Goal: Information Seeking & Learning: Learn about a topic

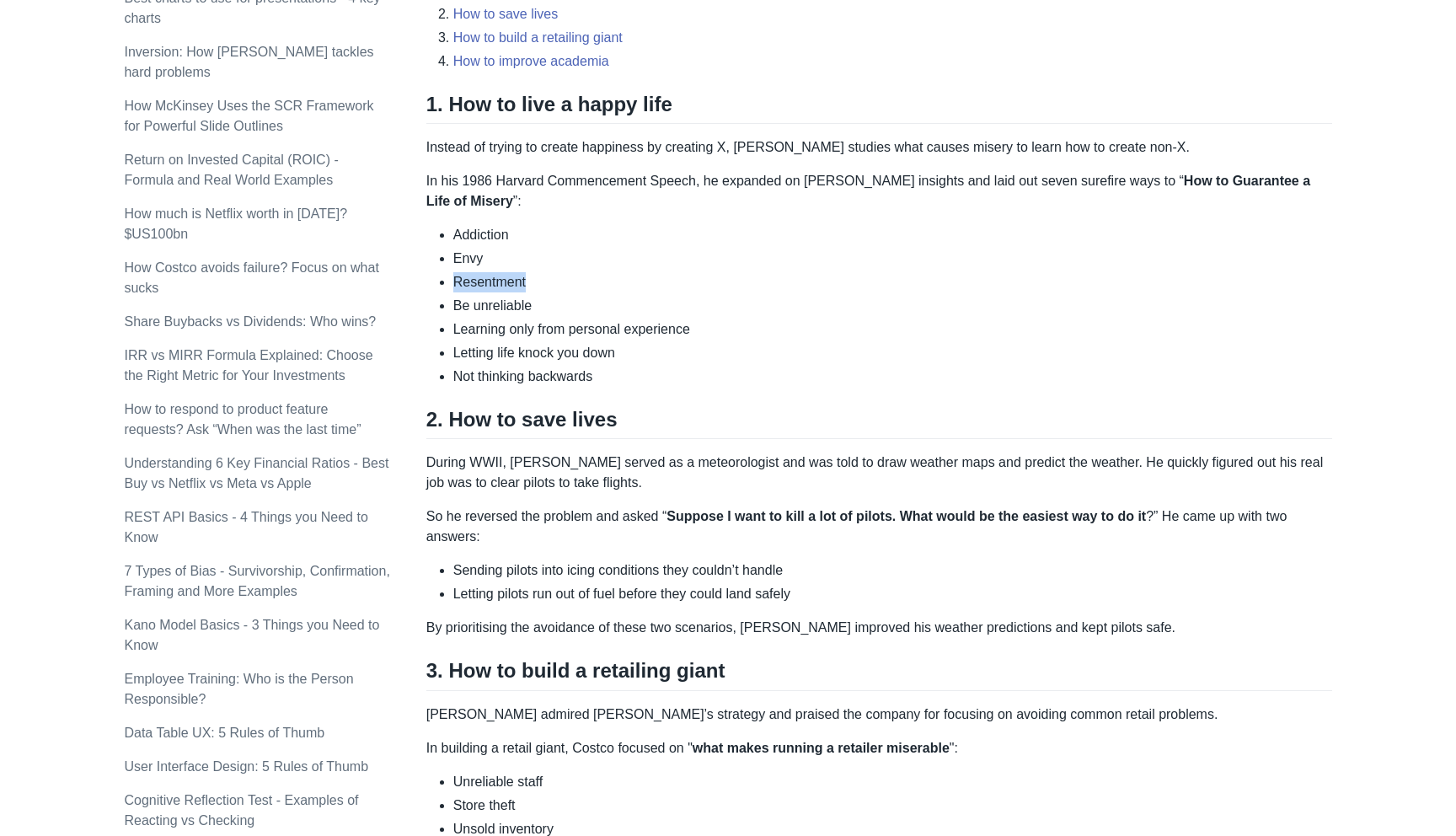
scroll to position [705, 0]
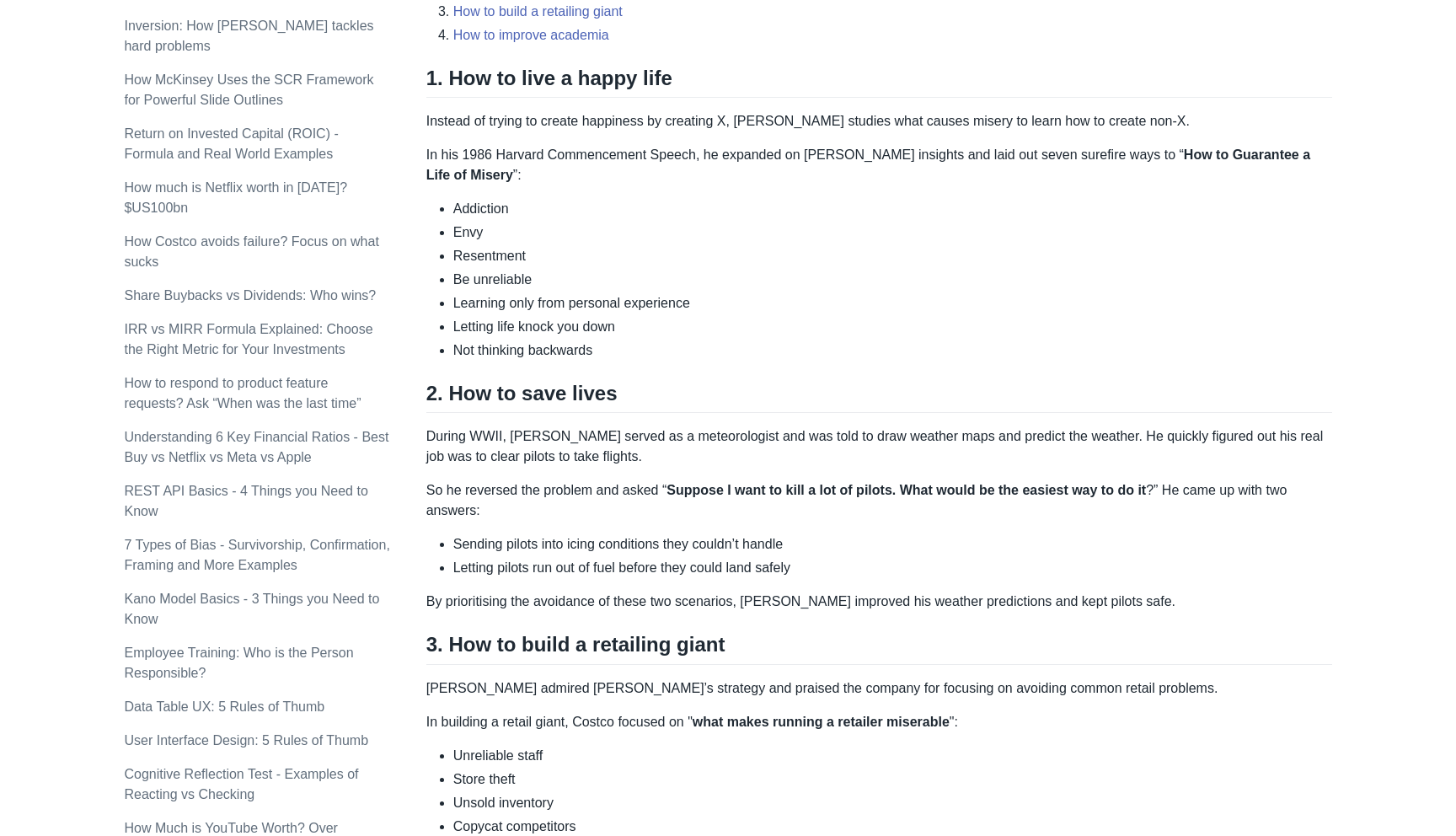
click at [527, 329] on li "Letting life knock you down" at bounding box center [893, 326] width 879 height 20
click at [522, 352] on li "Not thinking backwards" at bounding box center [893, 350] width 879 height 20
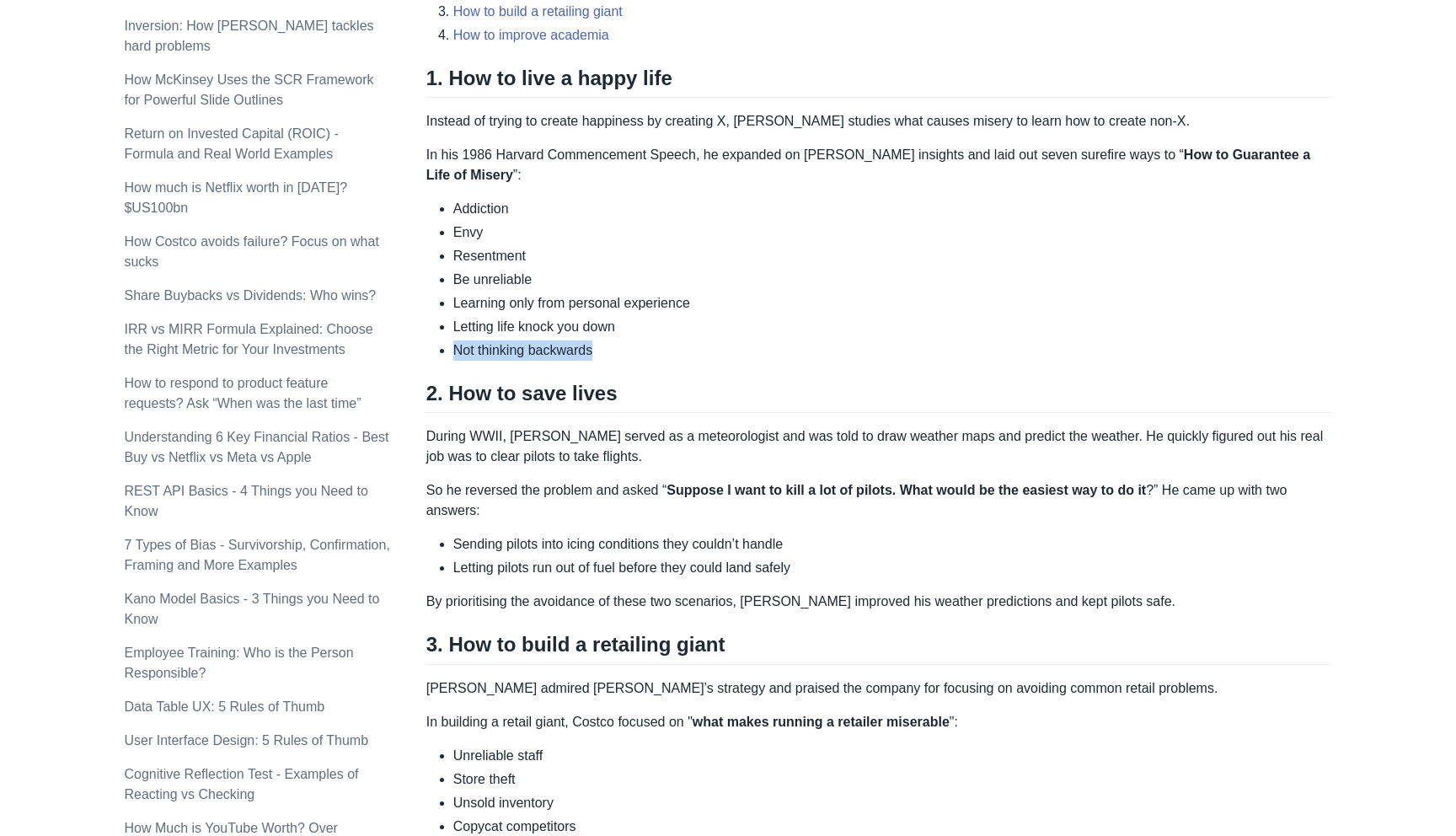
click at [522, 352] on li "Not thinking backwards" at bounding box center [893, 350] width 879 height 20
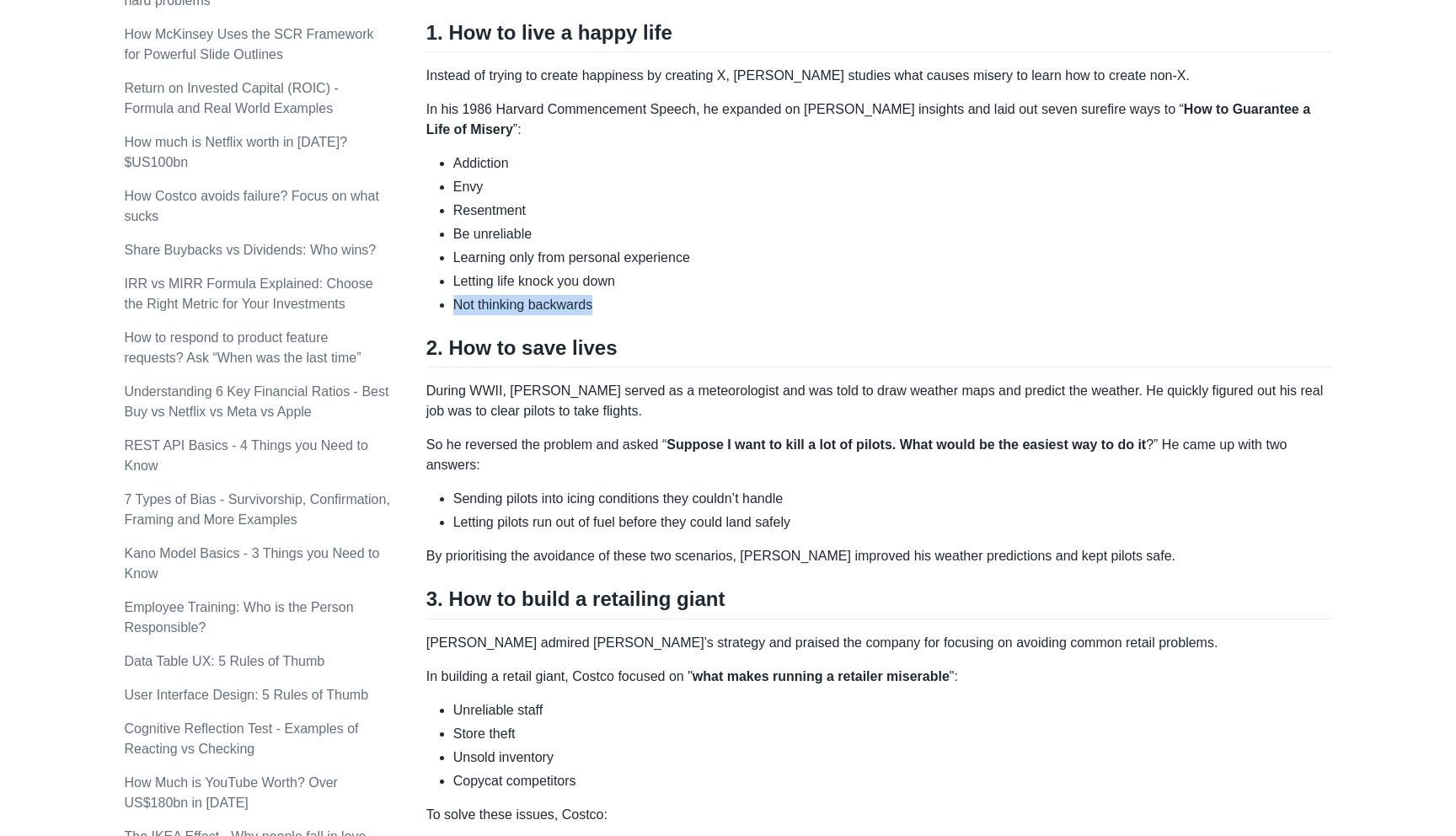
scroll to position [761, 0]
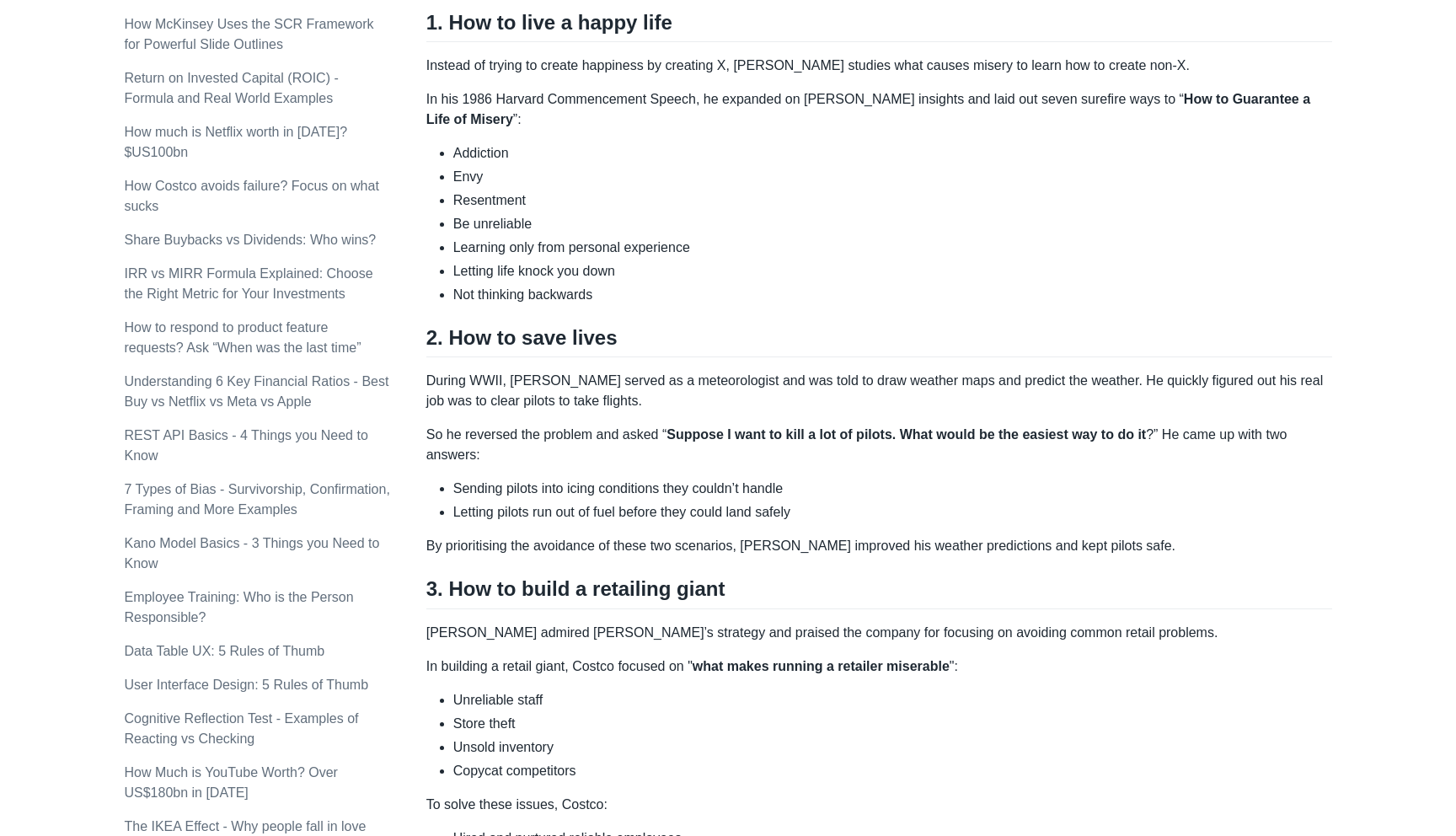
click at [515, 375] on p "During WWII, [PERSON_NAME] served as a meteorologist and was told to draw weath…" at bounding box center [879, 390] width 906 height 40
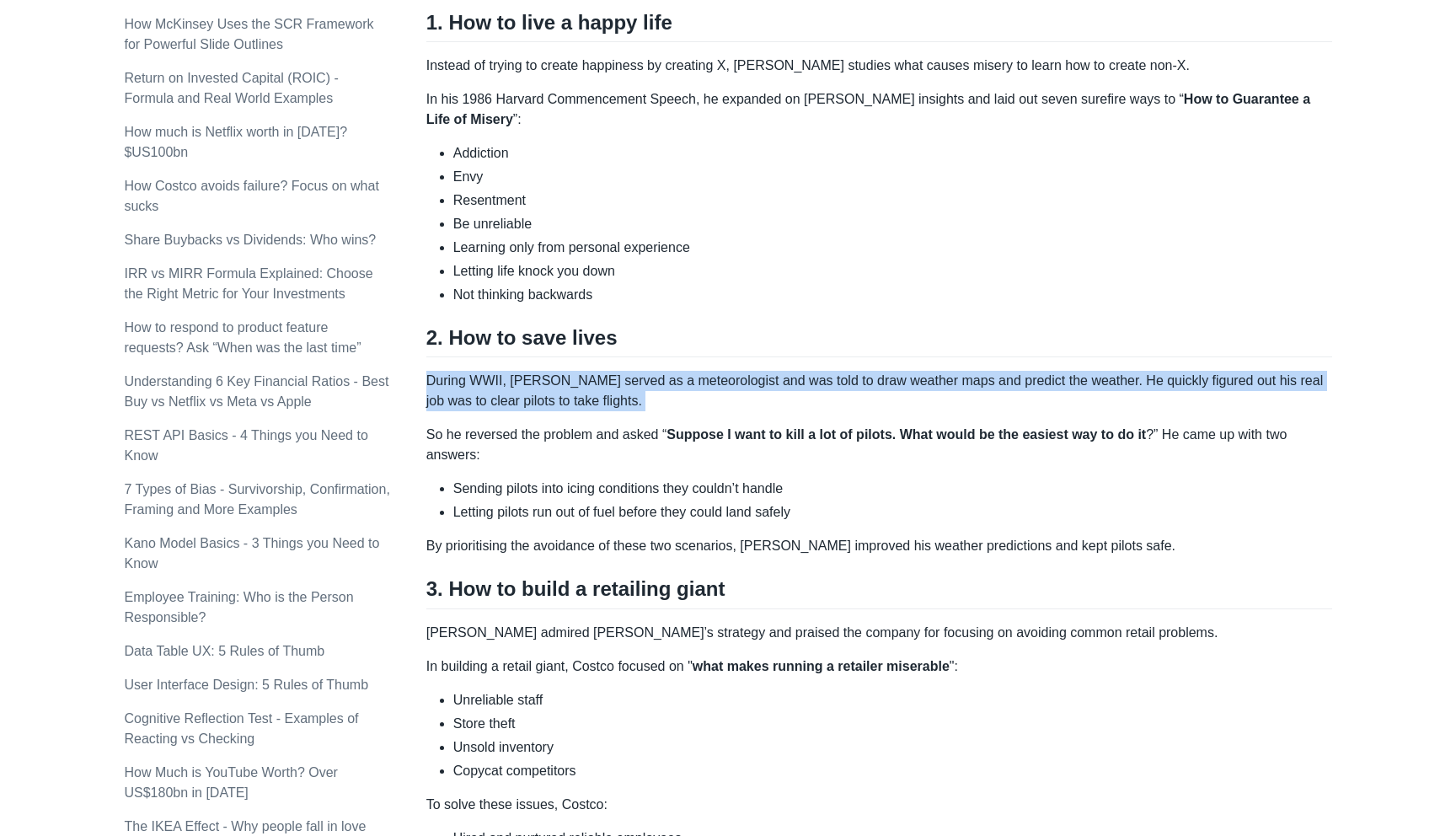
click at [515, 375] on p "During WWII, [PERSON_NAME] served as a meteorologist and was told to draw weath…" at bounding box center [879, 390] width 906 height 40
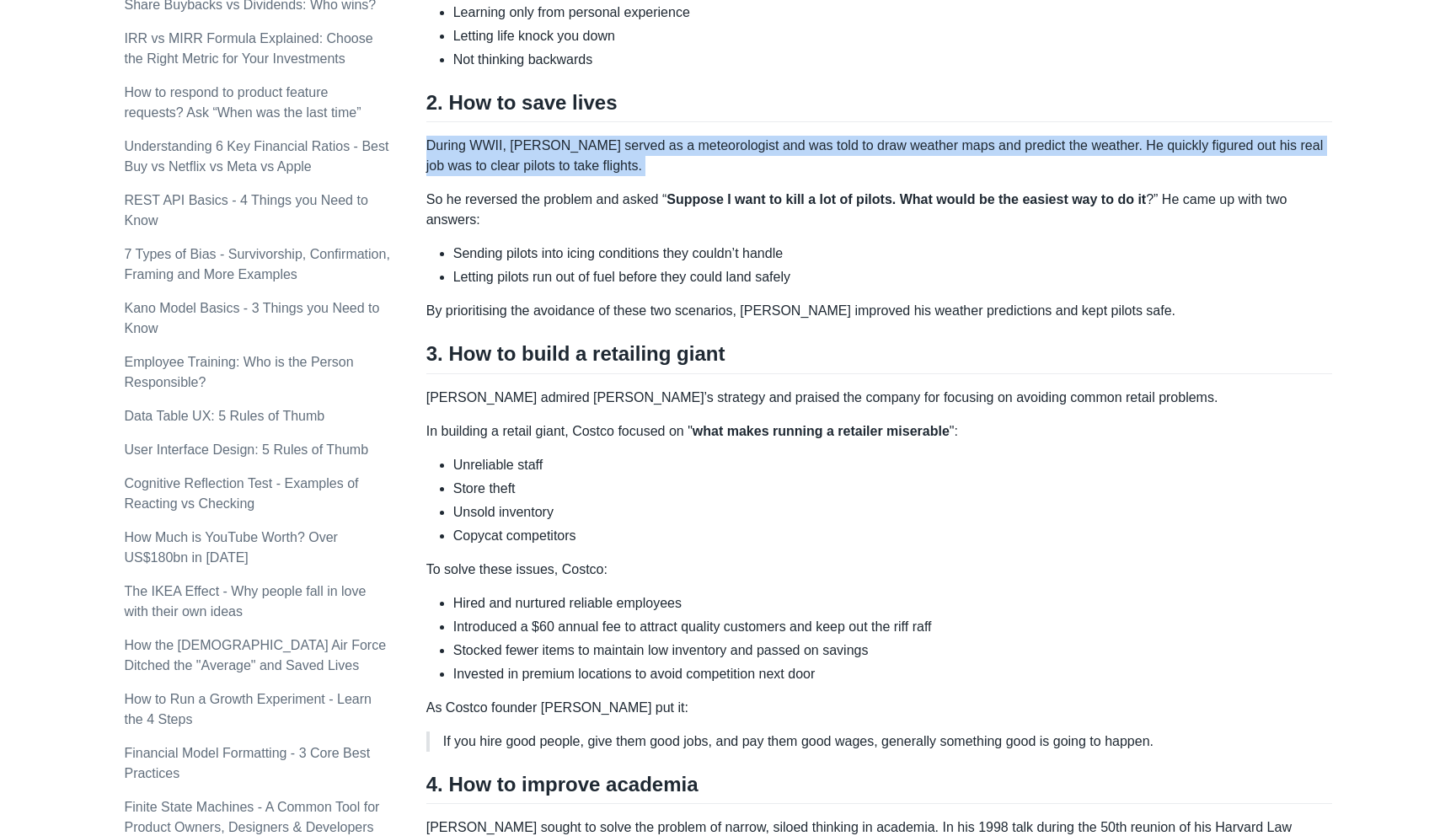
scroll to position [996, 0]
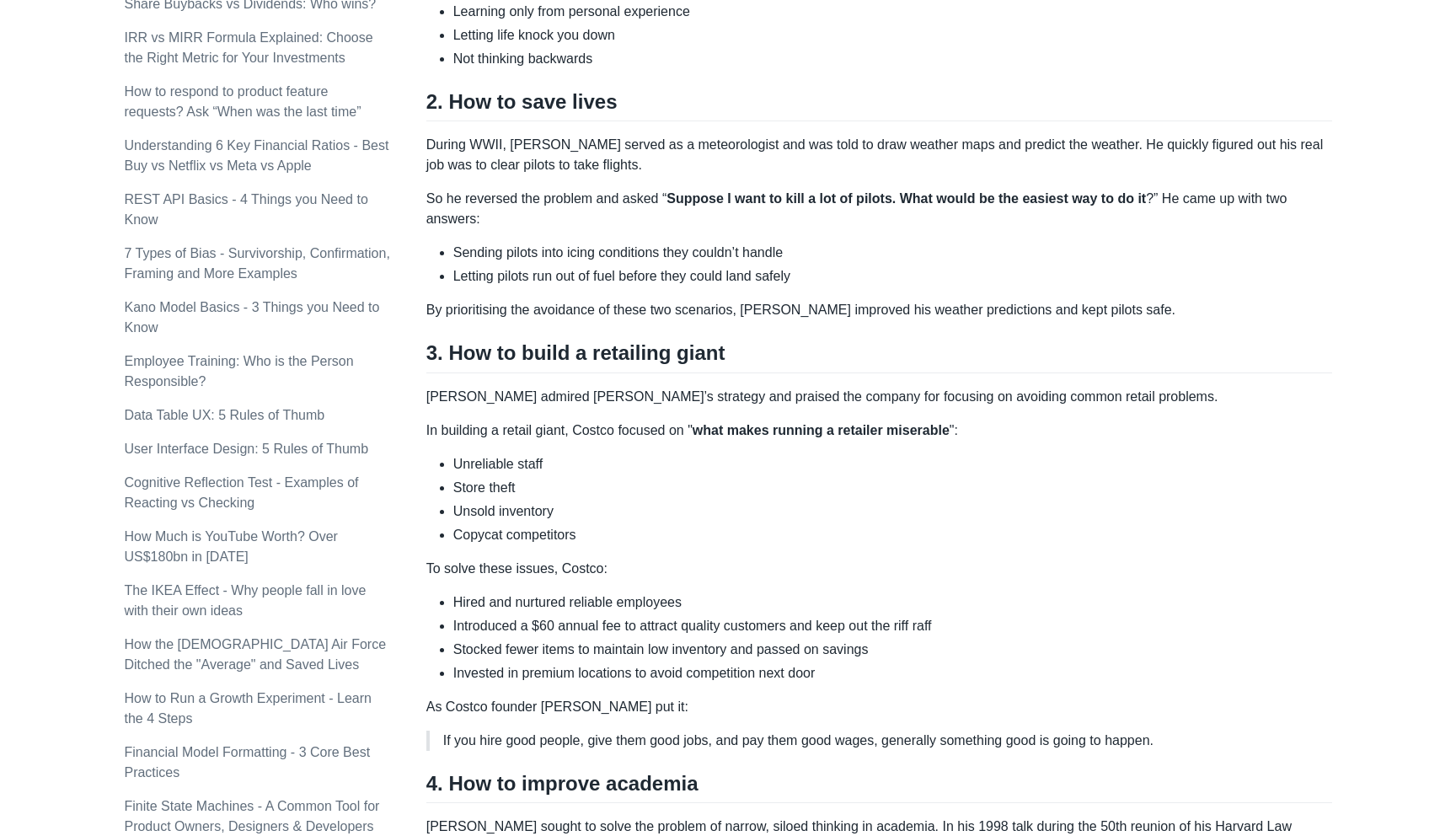
click at [572, 340] on h2 "3. How to build a retailing giant" at bounding box center [879, 357] width 906 height 32
click at [570, 340] on h2 "3. How to build a retailing giant" at bounding box center [879, 357] width 906 height 32
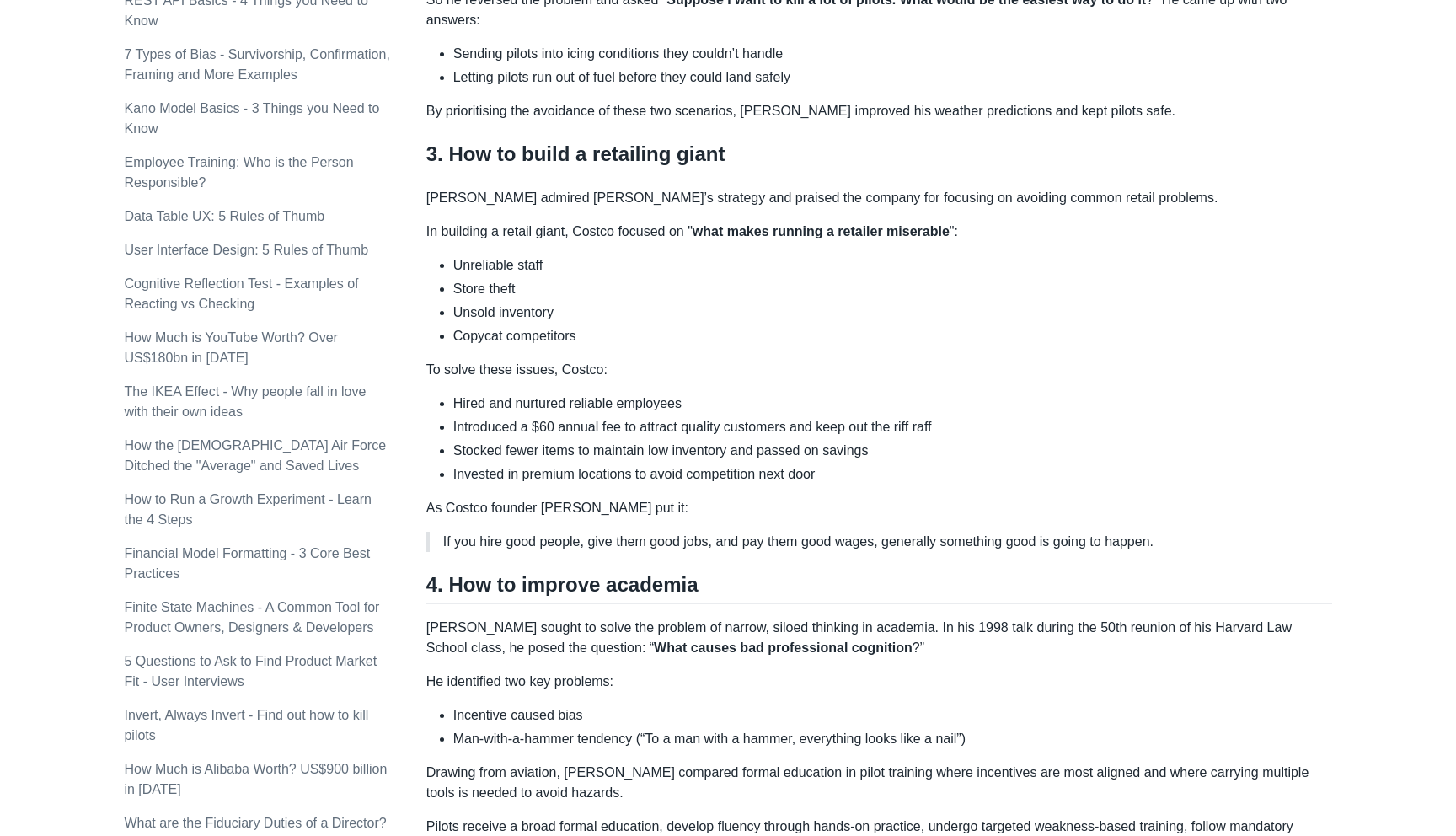
scroll to position [1203, 0]
